Goal: Transaction & Acquisition: Purchase product/service

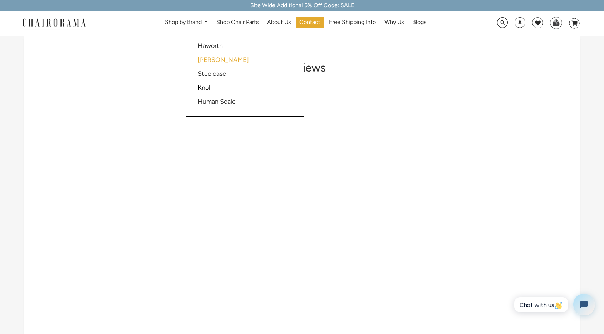
click at [208, 59] on link "[PERSON_NAME]" at bounding box center [223, 60] width 51 height 8
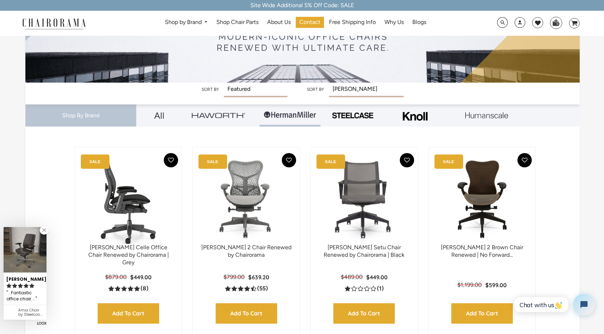
scroll to position [143, 0]
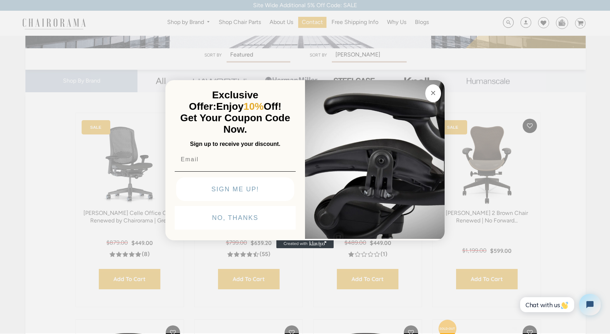
click at [433, 90] on circle "Close dialog" at bounding box center [433, 93] width 8 height 8
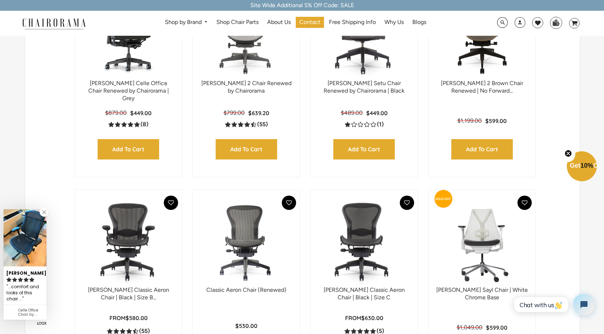
scroll to position [322, 0]
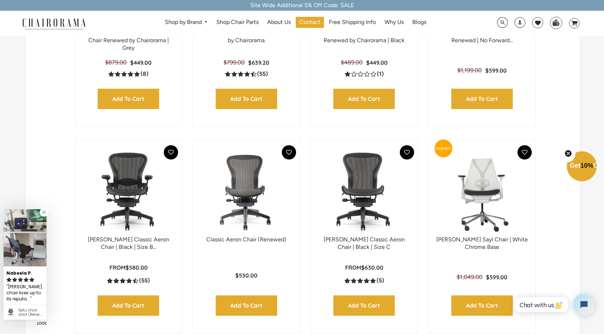
click at [129, 214] on img at bounding box center [128, 191] width 93 height 89
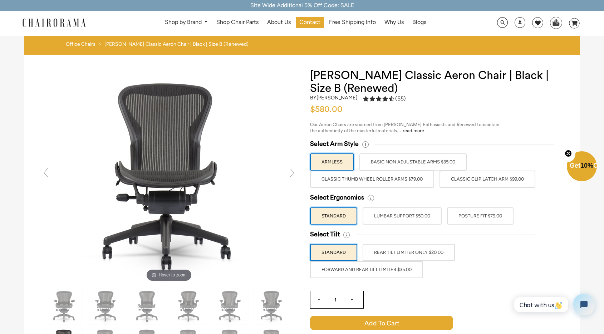
click at [428, 215] on label "LUMBAR SUPPORT $50.00" at bounding box center [402, 215] width 79 height 17
click at [0, 0] on input "LUMBAR SUPPORT $50.00" at bounding box center [0, 0] width 0 height 0
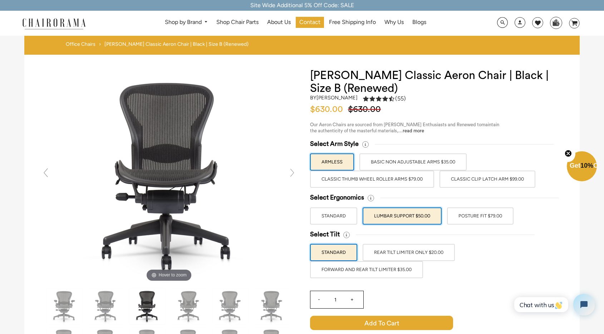
click at [402, 162] on label "BASIC NON ADJUSTABLE ARMS $35.00" at bounding box center [412, 161] width 107 height 17
click at [0, 0] on input "BASIC NON ADJUSTABLE ARMS $35.00" at bounding box center [0, 0] width 0 height 0
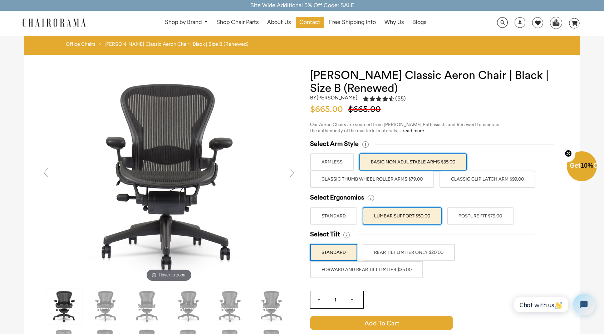
click at [398, 179] on label "Classic Thumb Wheel Roller Arms $79.00" at bounding box center [372, 179] width 124 height 17
click at [0, 0] on input "Classic Thumb Wheel Roller Arms $79.00" at bounding box center [0, 0] width 0 height 0
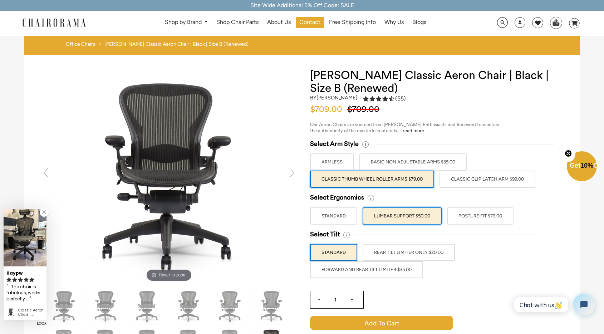
click at [484, 179] on label "Classic Clip Latch Arm $99.00" at bounding box center [488, 179] width 96 height 17
click at [0, 0] on input "Classic Clip Latch Arm $99.00" at bounding box center [0, 0] width 0 height 0
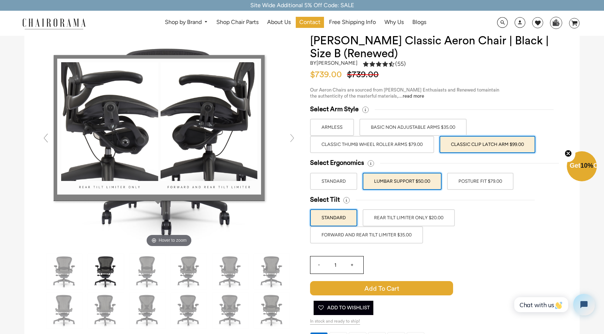
scroll to position [72, 0]
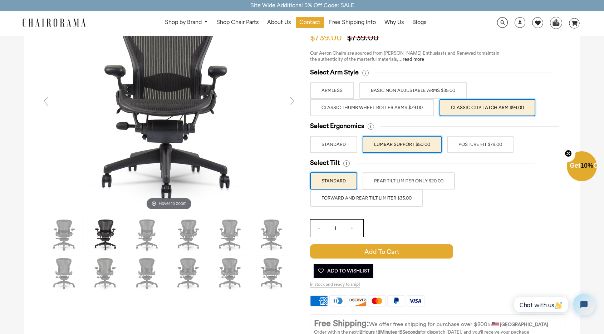
click at [431, 182] on label "REAR TILT LIMITER ONLY $20.00" at bounding box center [409, 180] width 92 height 17
click at [0, 0] on input "REAR TILT LIMITER ONLY $20.00" at bounding box center [0, 0] width 0 height 0
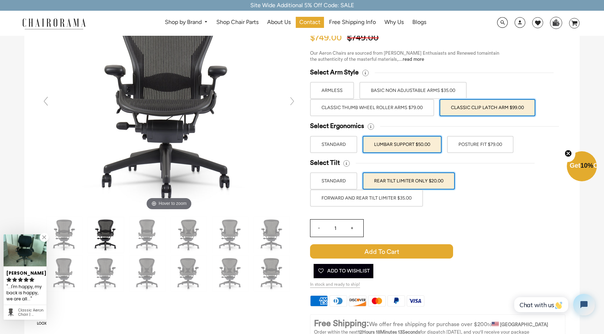
click at [397, 200] on label "FORWARD AND REAR TILT LIMITER $35.00" at bounding box center [366, 198] width 113 height 17
click at [0, 0] on input "FORWARD AND REAR TILT LIMITER $35.00" at bounding box center [0, 0] width 0 height 0
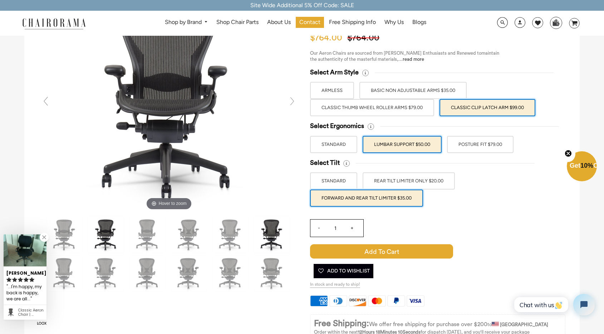
scroll to position [0, 0]
